Goal: Task Accomplishment & Management: Use online tool/utility

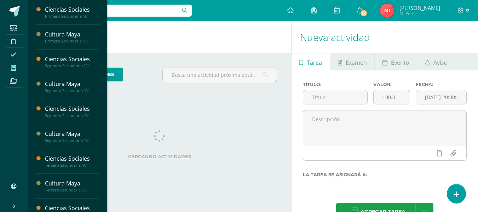
click at [16, 64] on span at bounding box center [14, 68] width 16 height 10
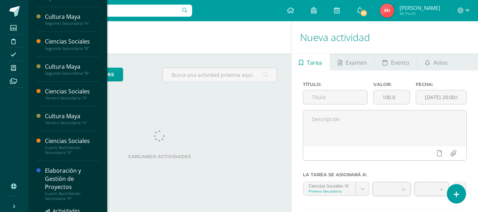
scroll to position [106, 0]
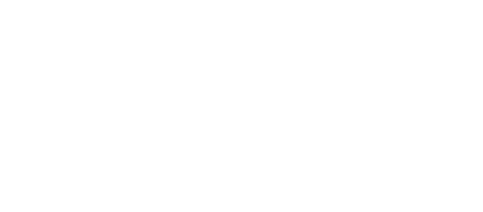
click at [0, 0] on html at bounding box center [0, 0] width 0 height 0
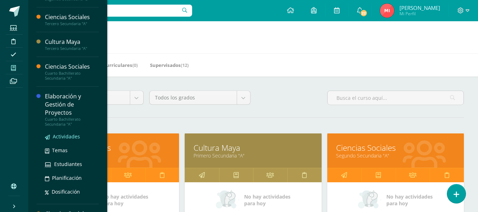
scroll to position [141, 0]
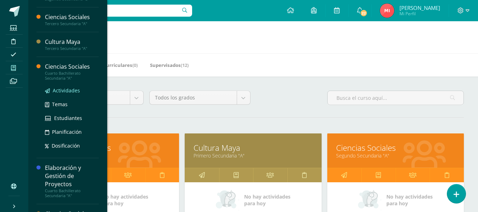
click at [70, 89] on span "Actividades" at bounding box center [66, 90] width 27 height 7
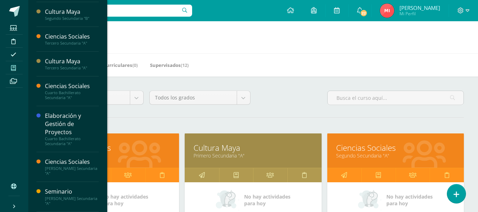
scroll to position [122, 0]
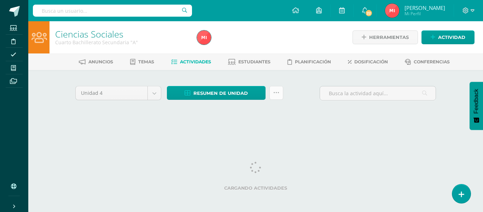
click at [278, 96] on icon at bounding box center [276, 93] width 6 height 6
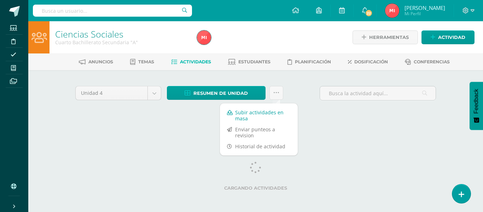
click at [262, 112] on link "Subir actividades en masa" at bounding box center [259, 115] width 78 height 17
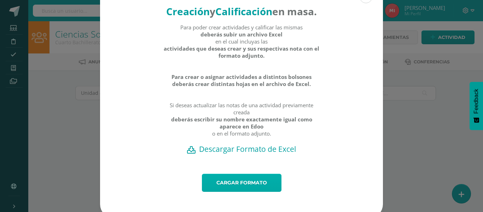
scroll to position [40, 0]
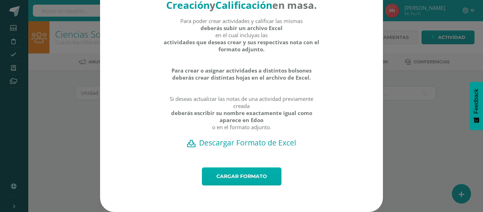
click at [248, 180] on link "Cargar formato" at bounding box center [242, 176] width 80 height 18
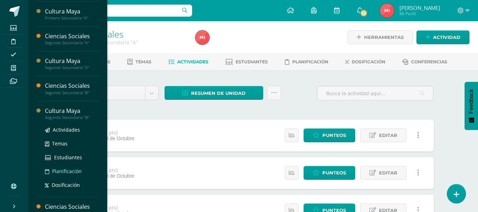
scroll to position [35, 0]
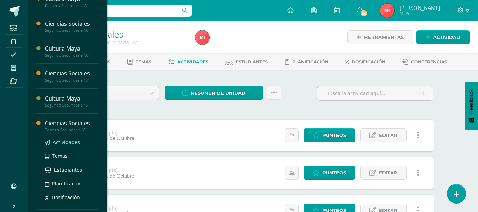
click at [69, 143] on span "Actividades" at bounding box center [66, 142] width 27 height 7
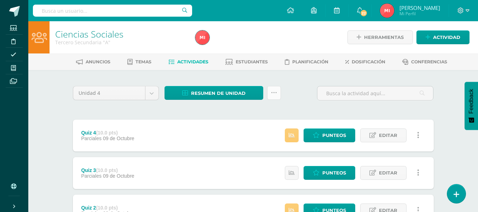
click at [278, 96] on link at bounding box center [274, 93] width 14 height 14
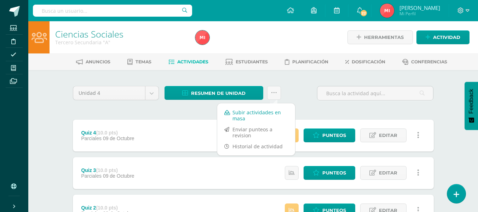
click at [253, 112] on link "Subir actividades en masa" at bounding box center [256, 115] width 78 height 17
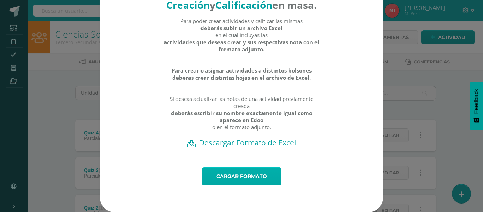
scroll to position [40, 0]
click at [253, 177] on link "Cargar formato" at bounding box center [242, 176] width 80 height 18
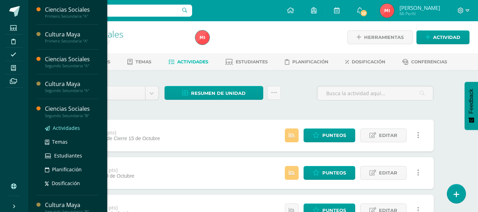
click at [64, 129] on span "Actividades" at bounding box center [66, 128] width 27 height 7
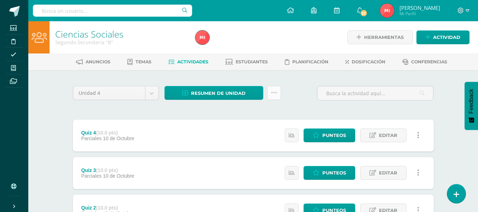
click at [276, 97] on link at bounding box center [274, 93] width 14 height 14
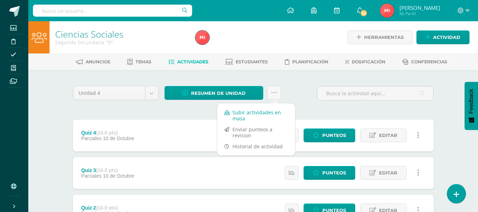
click at [274, 115] on link "Subir actividades en masa" at bounding box center [256, 115] width 78 height 17
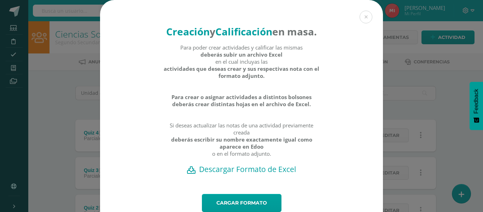
click at [271, 174] on h2 "Descargar Formato de Excel" at bounding box center [241, 169] width 258 height 10
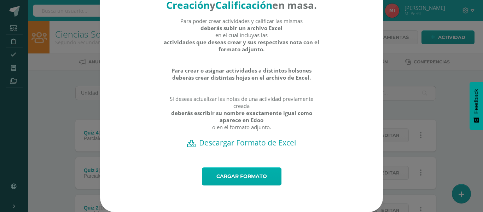
scroll to position [40, 0]
click at [250, 178] on link "Cargar formato" at bounding box center [242, 176] width 80 height 18
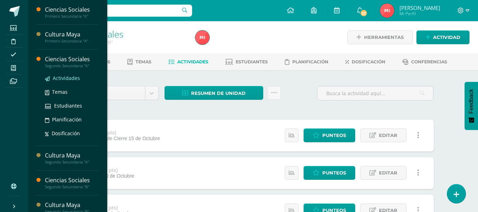
click at [59, 74] on link "Actividades" at bounding box center [72, 78] width 54 height 8
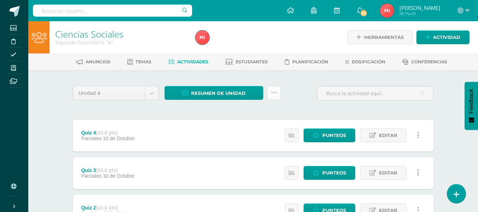
click at [276, 94] on icon at bounding box center [274, 93] width 6 height 6
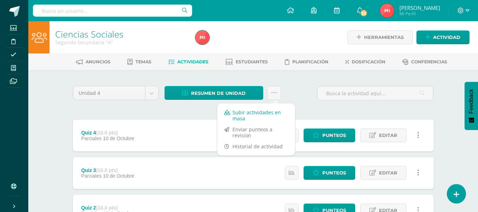
click at [246, 118] on link "Subir actividades en masa" at bounding box center [256, 115] width 78 height 17
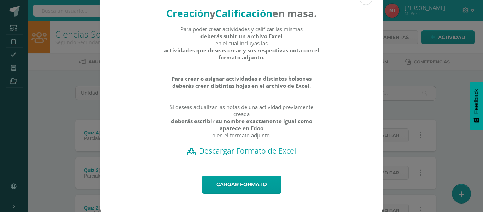
scroll to position [35, 0]
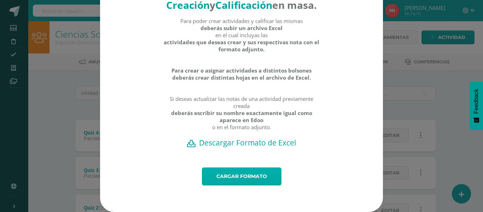
click at [237, 185] on link "Cargar formato" at bounding box center [242, 176] width 80 height 18
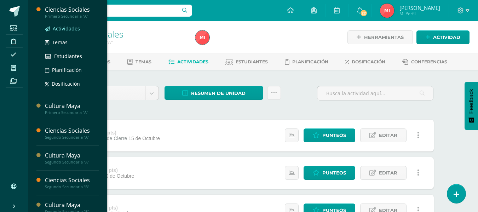
click at [76, 31] on span "Actividades" at bounding box center [66, 28] width 27 height 7
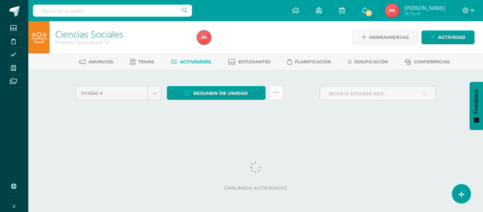
click at [277, 93] on icon at bounding box center [276, 93] width 6 height 6
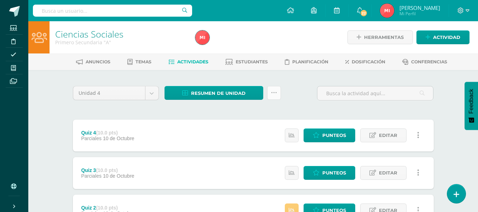
click at [274, 95] on icon at bounding box center [274, 93] width 6 height 6
click at [274, 94] on icon at bounding box center [274, 93] width 6 height 6
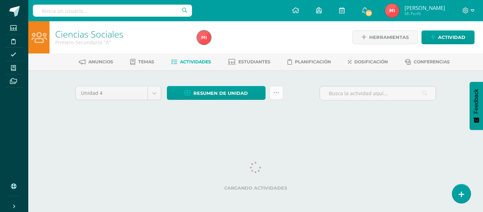
click at [277, 97] on link at bounding box center [277, 93] width 14 height 14
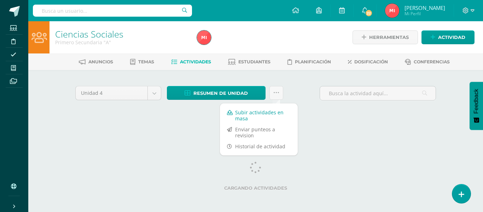
click at [260, 115] on link "Subir actividades en masa" at bounding box center [259, 115] width 78 height 17
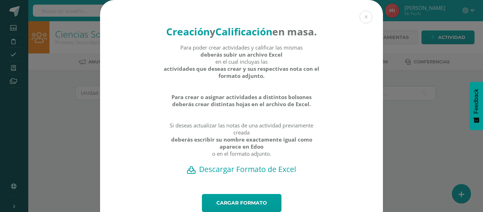
scroll to position [35, 0]
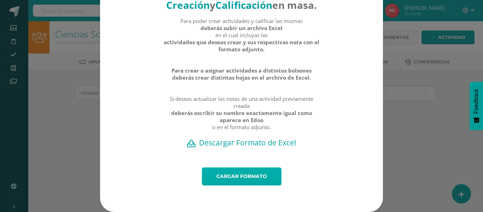
click at [244, 182] on link "Cargar formato" at bounding box center [242, 176] width 80 height 18
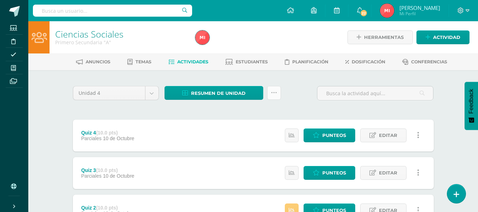
click at [274, 91] on icon at bounding box center [274, 93] width 6 height 6
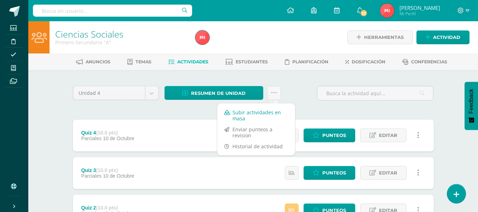
click at [257, 118] on link "Subir actividades en masa" at bounding box center [256, 115] width 78 height 17
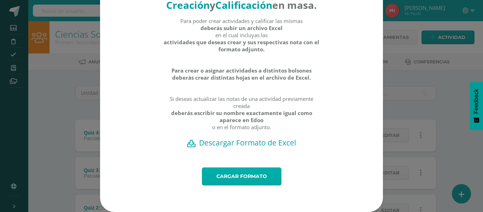
scroll to position [40, 0]
click at [248, 176] on link "Cargar formato" at bounding box center [242, 176] width 80 height 18
